Goal: Transaction & Acquisition: Purchase product/service

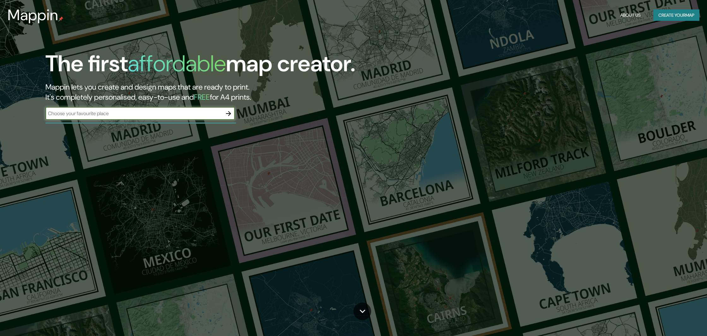
click at [126, 110] on input "text" at bounding box center [133, 113] width 177 height 7
type input "[US_STATE]"
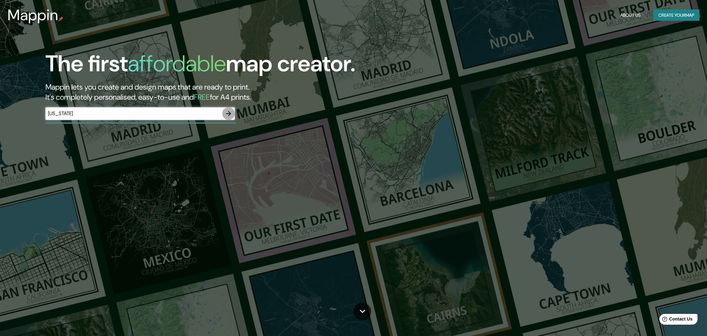
click at [229, 114] on icon "button" at bounding box center [228, 113] width 5 height 5
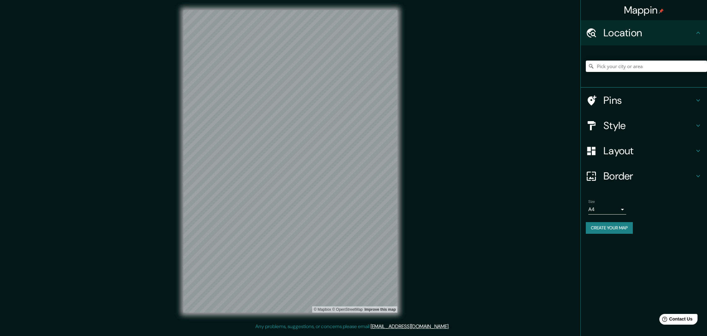
click at [674, 122] on h4 "Style" at bounding box center [648, 125] width 91 height 13
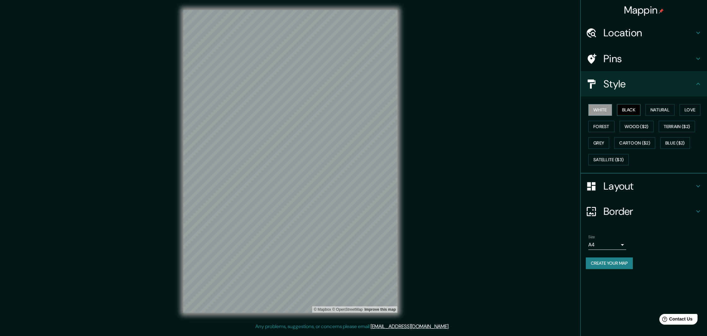
click at [634, 112] on button "Black" at bounding box center [629, 110] width 24 height 12
click at [611, 162] on button "Satellite ($3)" at bounding box center [608, 160] width 40 height 12
click at [688, 142] on button "Blue ($2)" at bounding box center [675, 143] width 30 height 12
click at [662, 146] on div "White Black Natural Love Forest Wood ($2) Terrain ($2) Grey Cartoon ($2) Blue (…" at bounding box center [646, 135] width 121 height 66
click at [652, 144] on button "Cartoon ($2)" at bounding box center [634, 143] width 41 height 12
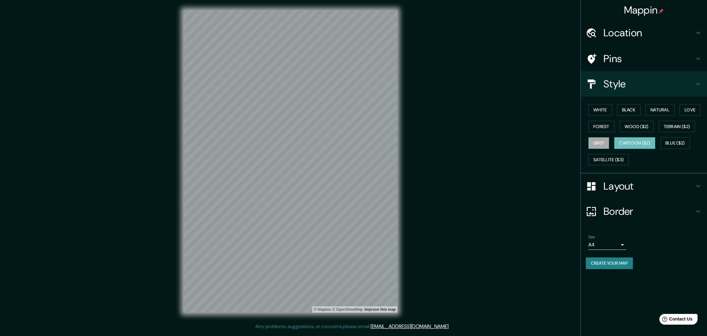
click at [601, 144] on button "Grey" at bounding box center [598, 143] width 21 height 12
click at [619, 146] on button "Cartoon ($2)" at bounding box center [634, 143] width 41 height 12
click at [605, 144] on button "Grey" at bounding box center [598, 143] width 21 height 12
click at [673, 130] on button "Terrain ($2)" at bounding box center [677, 127] width 37 height 12
click at [642, 128] on button "Wood ($2)" at bounding box center [637, 127] width 34 height 12
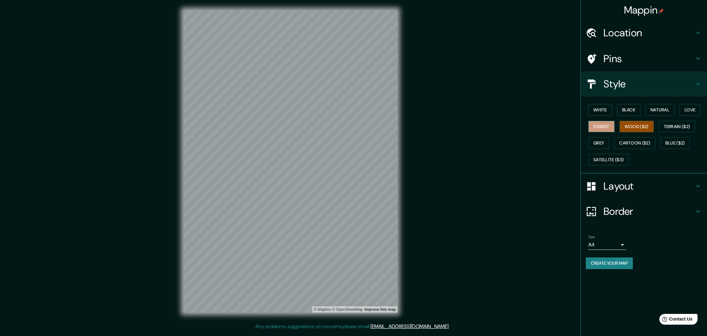
click at [603, 132] on button "Forest" at bounding box center [601, 127] width 26 height 12
click at [690, 114] on button "Love" at bounding box center [690, 110] width 21 height 12
click at [674, 114] on button "Natural" at bounding box center [659, 110] width 29 height 12
click at [636, 111] on button "Black" at bounding box center [629, 110] width 24 height 12
click at [609, 113] on button "White" at bounding box center [600, 110] width 24 height 12
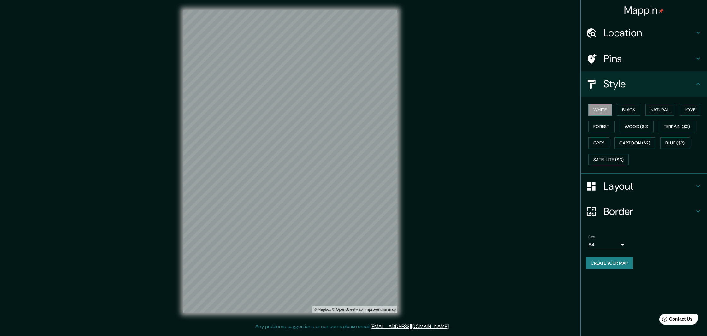
click at [627, 39] on h4 "Location" at bounding box center [648, 33] width 91 height 13
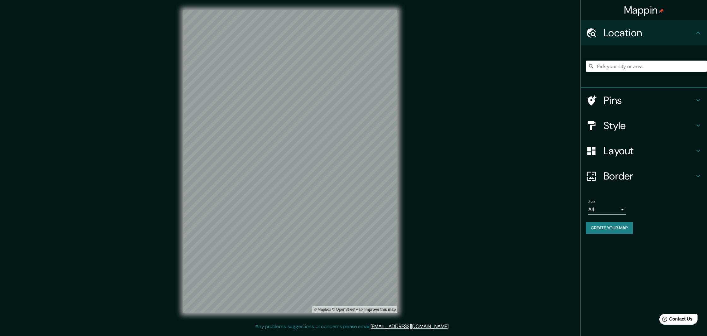
click at [628, 108] on div "Pins" at bounding box center [644, 100] width 126 height 25
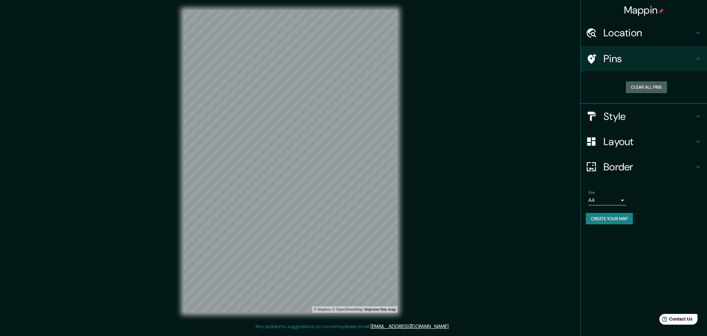
click at [641, 89] on button "Clear all pins" at bounding box center [646, 87] width 41 height 12
click at [639, 116] on h4 "Style" at bounding box center [648, 116] width 91 height 13
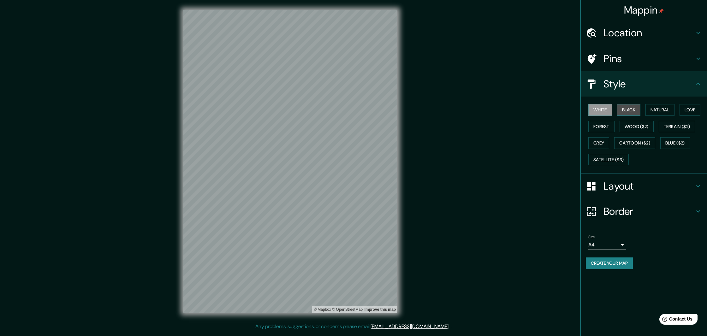
click at [624, 112] on button "Black" at bounding box center [629, 110] width 24 height 12
click at [609, 65] on h4 "Pins" at bounding box center [648, 58] width 91 height 13
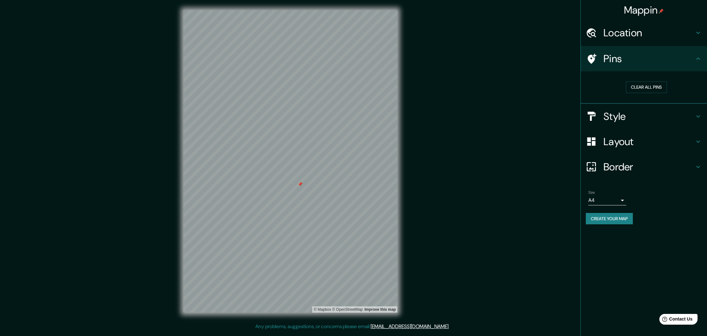
click at [300, 184] on div at bounding box center [300, 184] width 5 height 5
click at [605, 168] on h4 "Border" at bounding box center [648, 167] width 91 height 13
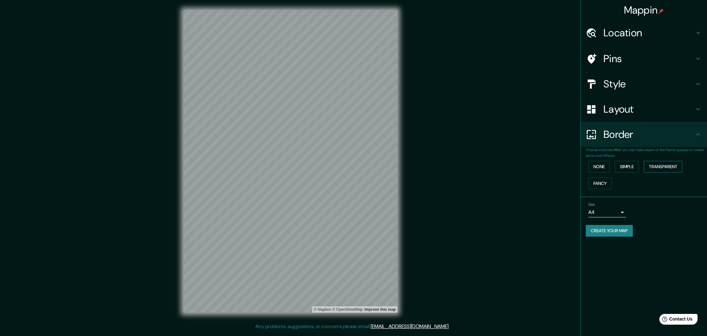
click at [670, 167] on button "Transparent" at bounding box center [663, 167] width 39 height 12
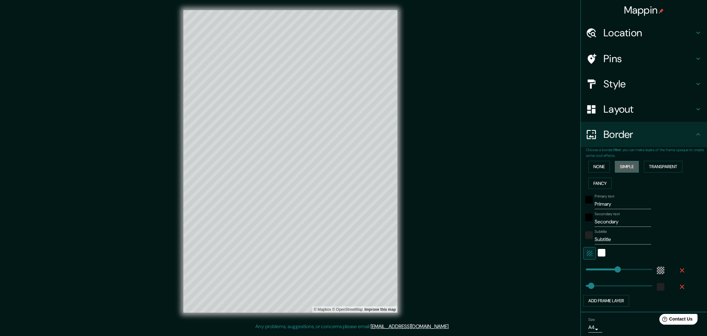
click at [626, 170] on button "Simple" at bounding box center [627, 167] width 24 height 12
click at [610, 171] on button "None" at bounding box center [598, 167] width 21 height 12
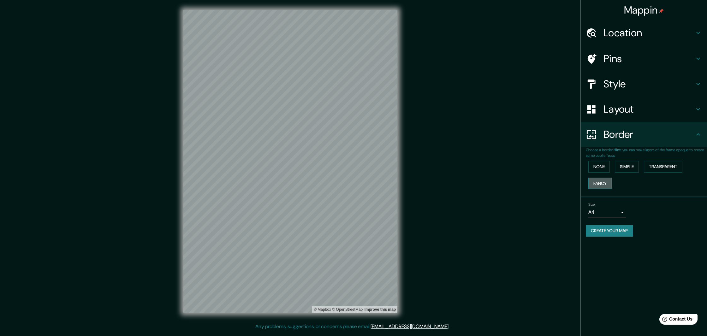
click at [606, 181] on button "Fancy" at bounding box center [599, 184] width 23 height 12
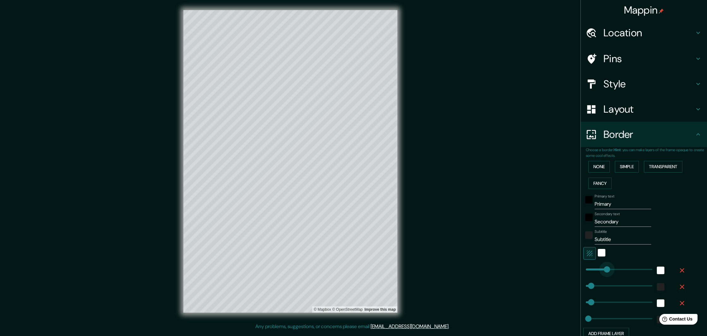
type input "0"
drag, startPoint x: 609, startPoint y: 268, endPoint x: 532, endPoint y: 271, distance: 76.1
type input "54"
type input "27"
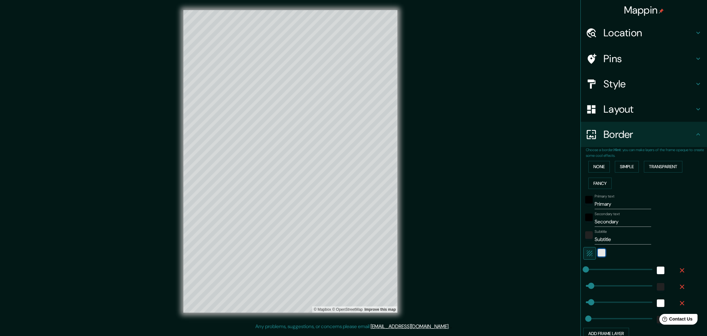
click at [602, 252] on div "white" at bounding box center [602, 253] width 8 height 8
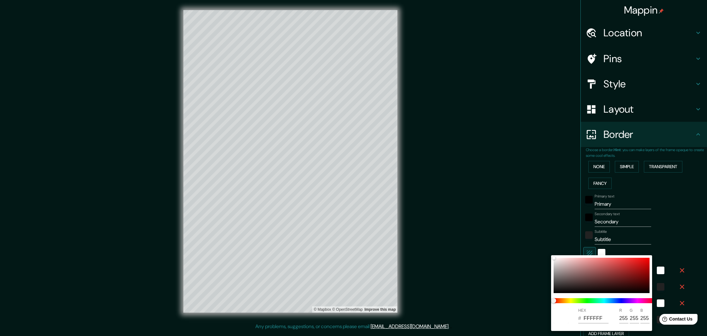
click at [595, 249] on div at bounding box center [353, 168] width 707 height 336
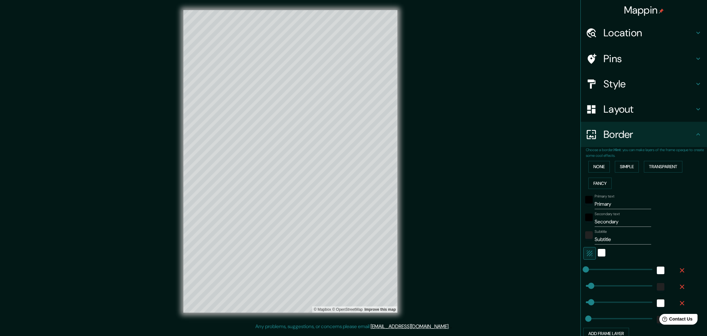
click at [589, 254] on icon "button" at bounding box center [590, 254] width 8 height 8
type input "54"
type input "27"
type input "54"
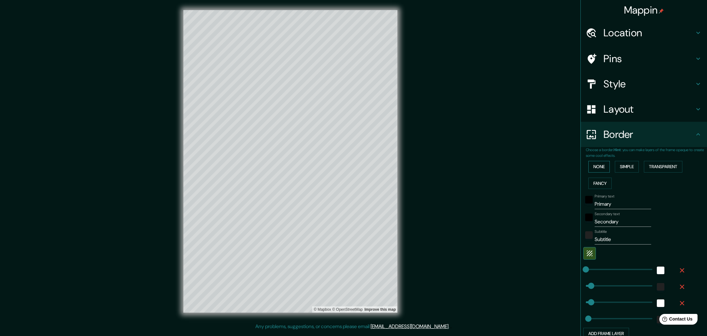
click at [603, 168] on button "None" at bounding box center [598, 167] width 21 height 12
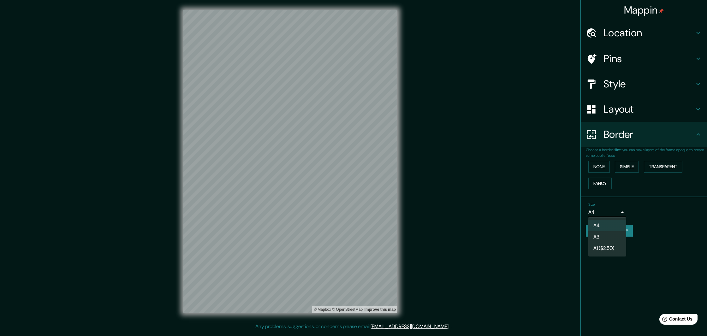
click at [615, 216] on body "Mappin Location Pins Style Layout Border Choose a border. Hint : you can make l…" at bounding box center [353, 168] width 707 height 336
click at [615, 214] on div at bounding box center [353, 168] width 707 height 336
click at [616, 229] on button "Create your map" at bounding box center [609, 231] width 47 height 12
drag, startPoint x: 478, startPoint y: 257, endPoint x: 473, endPoint y: 257, distance: 4.1
click at [478, 257] on div "Mappin Location Pins Style Layout Border Choose a border. Hint : you can make l…" at bounding box center [353, 166] width 707 height 333
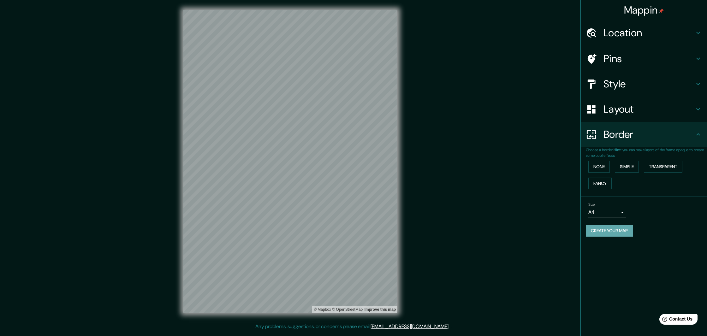
click at [611, 230] on button "Create your map" at bounding box center [609, 231] width 47 height 12
click at [606, 168] on button "None" at bounding box center [598, 167] width 21 height 12
click at [627, 187] on div "None Simple Transparent Fancy" at bounding box center [646, 174] width 121 height 33
click at [619, 126] on div "Border" at bounding box center [644, 134] width 126 height 25
click at [618, 107] on h4 "Layout" at bounding box center [648, 109] width 91 height 13
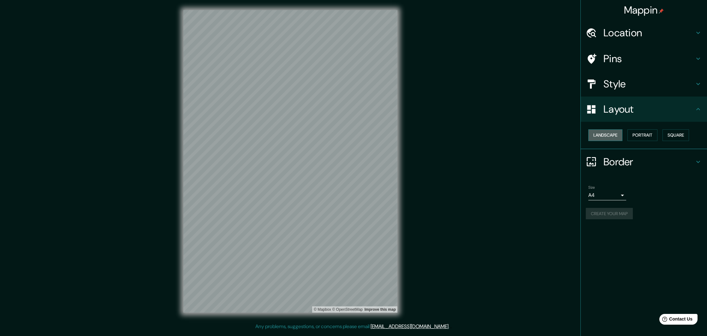
click at [616, 137] on button "Landscape" at bounding box center [605, 135] width 34 height 12
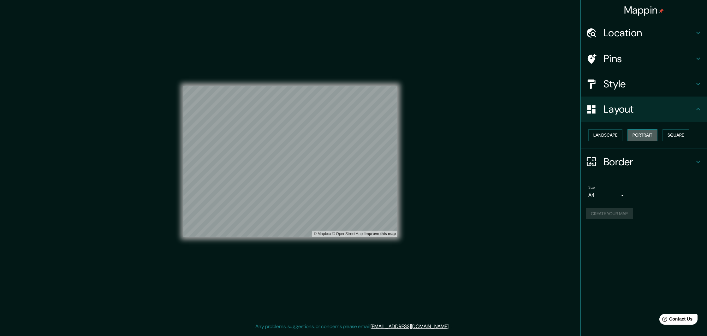
click at [635, 136] on button "Portrait" at bounding box center [642, 135] width 30 height 12
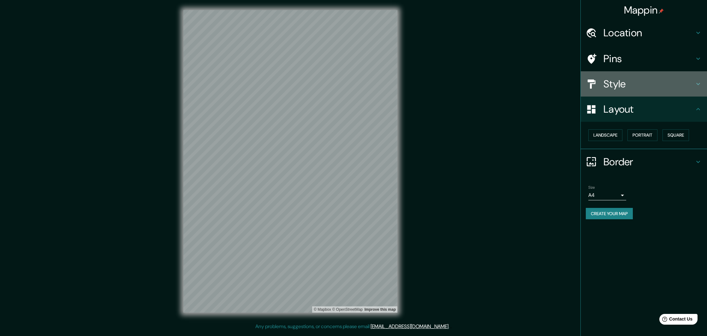
click at [615, 84] on h4 "Style" at bounding box center [648, 84] width 91 height 13
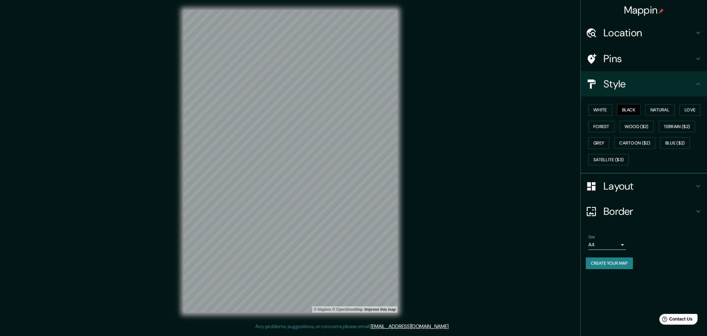
click at [614, 85] on h4 "Style" at bounding box center [648, 84] width 91 height 13
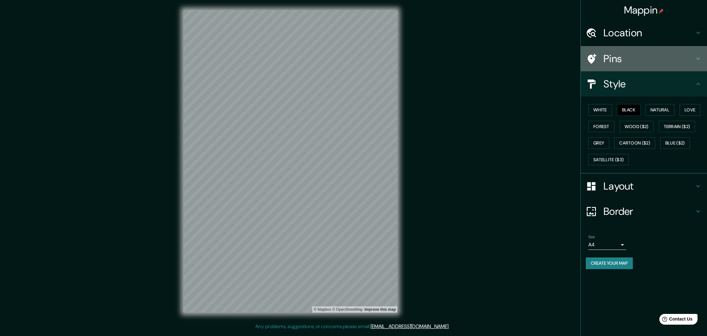
click at [607, 57] on h4 "Pins" at bounding box center [648, 58] width 91 height 13
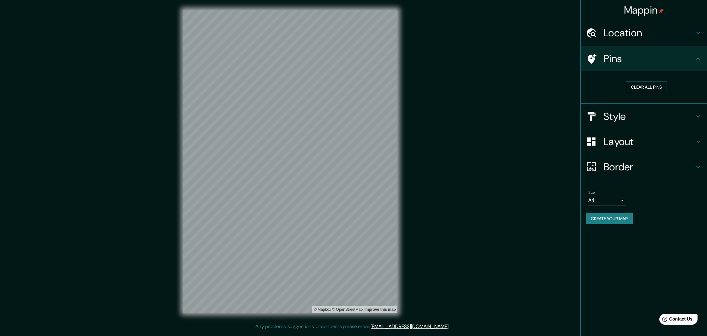
click at [607, 57] on h4 "Pins" at bounding box center [648, 58] width 91 height 13
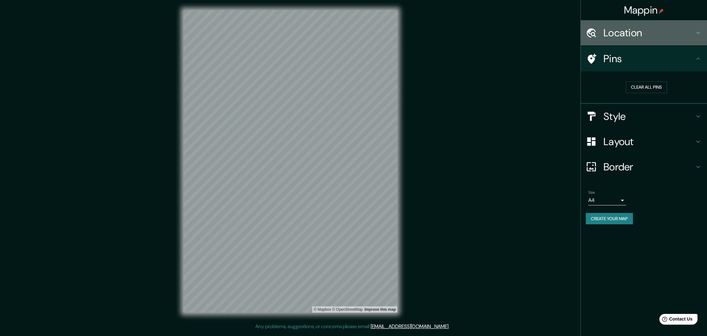
click at [607, 40] on div "Location" at bounding box center [644, 32] width 126 height 25
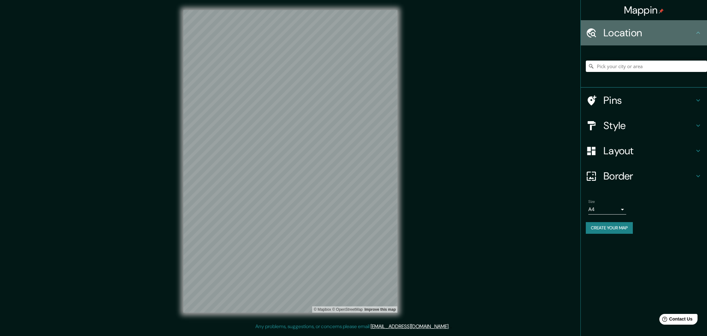
click at [606, 40] on div "Location" at bounding box center [644, 32] width 126 height 25
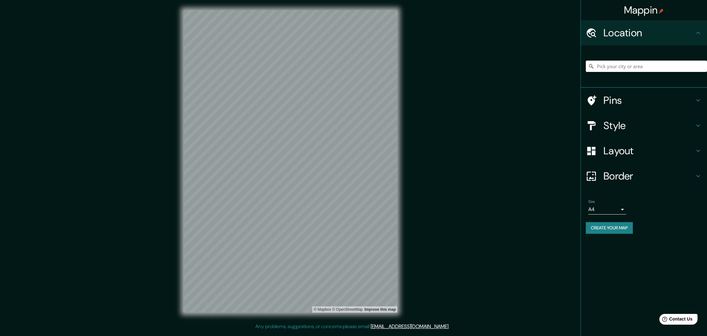
click at [616, 229] on button "Create your map" at bounding box center [609, 228] width 47 height 12
click at [480, 181] on div "Mappin Location Pins Style Layout Border Choose a border. Hint : you can make l…" at bounding box center [353, 166] width 707 height 333
click at [301, 126] on div at bounding box center [300, 127] width 5 height 5
click at [615, 229] on div "Create your map" at bounding box center [644, 228] width 116 height 12
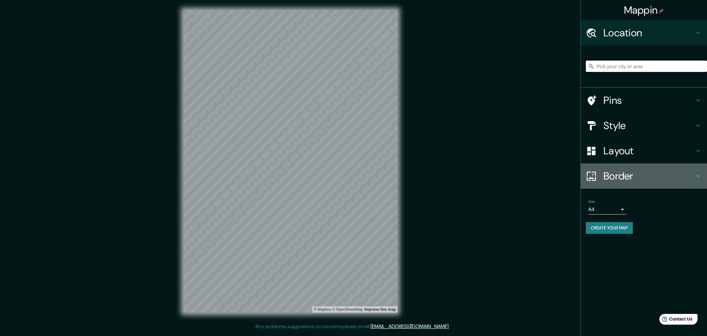
click at [618, 179] on h4 "Border" at bounding box center [648, 176] width 91 height 13
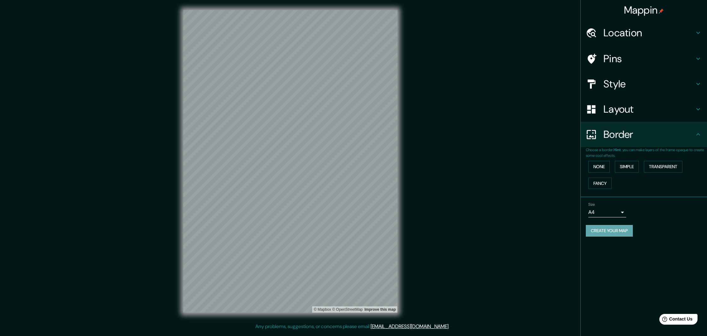
click at [615, 226] on button "Create your map" at bounding box center [609, 231] width 47 height 12
